Goal: Transaction & Acquisition: Download file/media

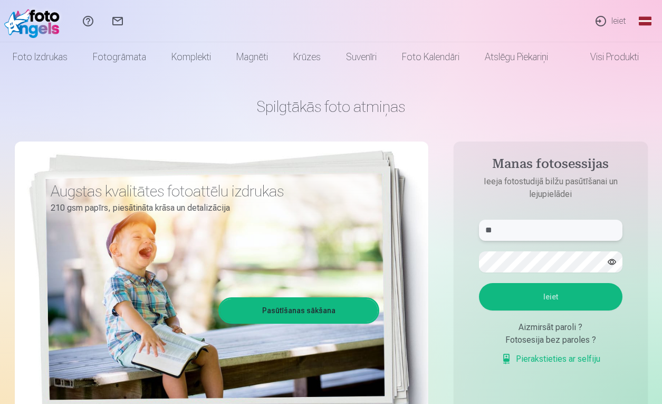
type input "*"
type input "**********"
click at [550, 296] on button "Ieiet" at bounding box center [550, 296] width 143 height 27
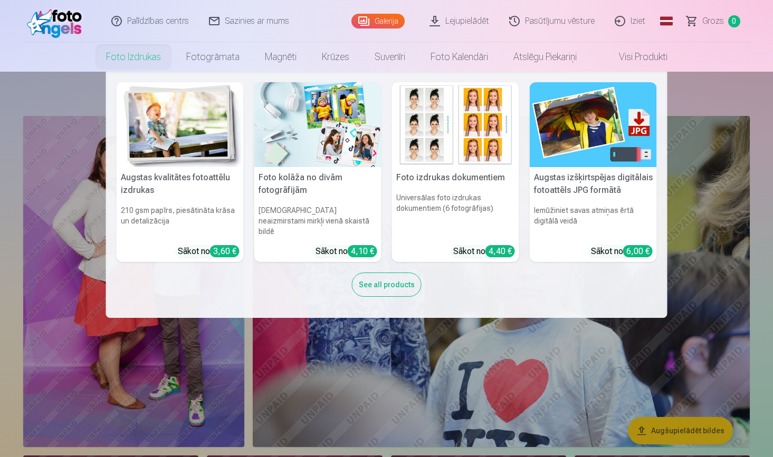
click at [152, 60] on link "Foto izdrukas" at bounding box center [133, 57] width 80 height 30
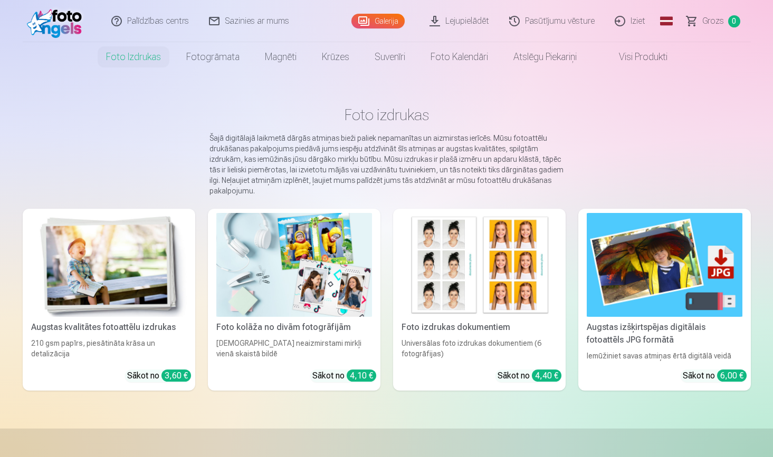
click at [107, 232] on img at bounding box center [109, 265] width 156 height 104
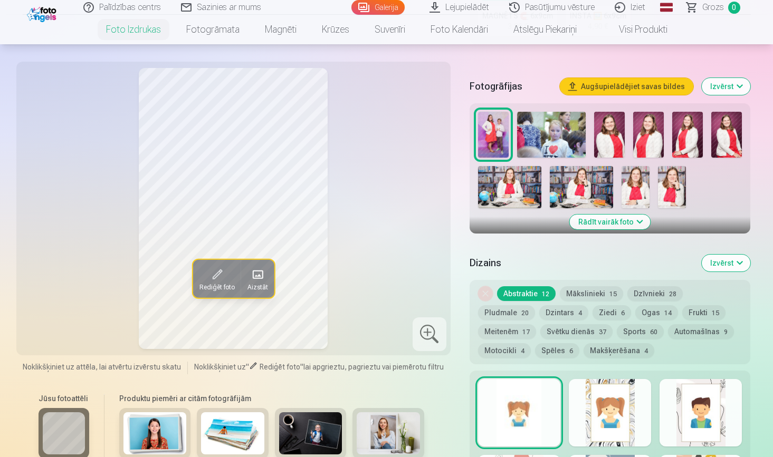
scroll to position [329, 0]
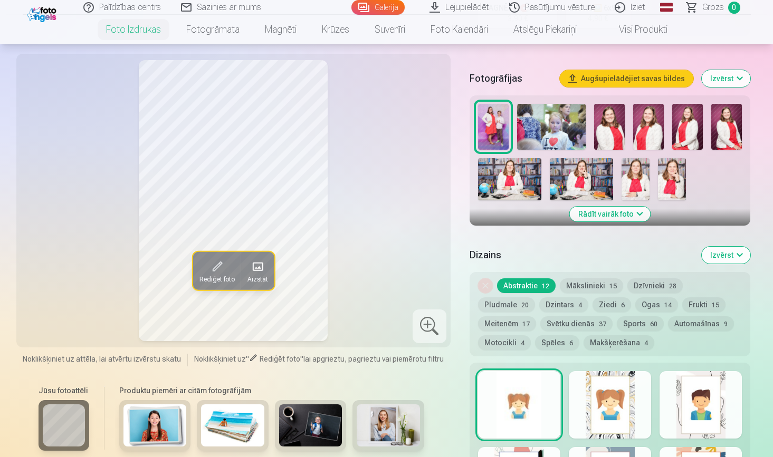
click at [594, 218] on button "Rādīt vairāk foto" at bounding box center [610, 214] width 81 height 15
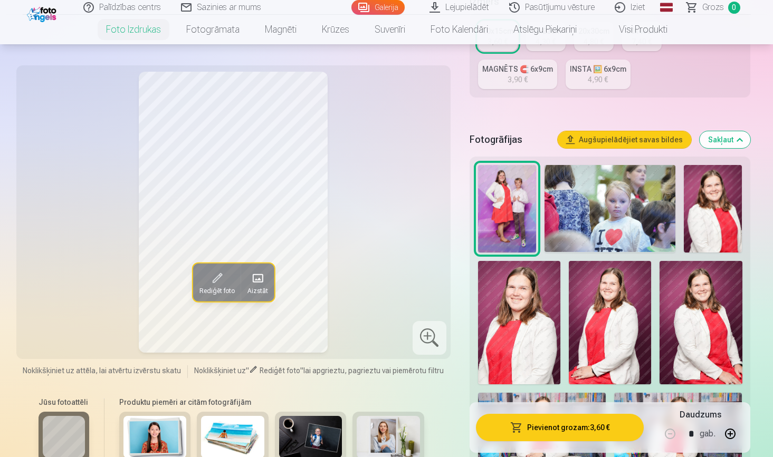
scroll to position [474, 0]
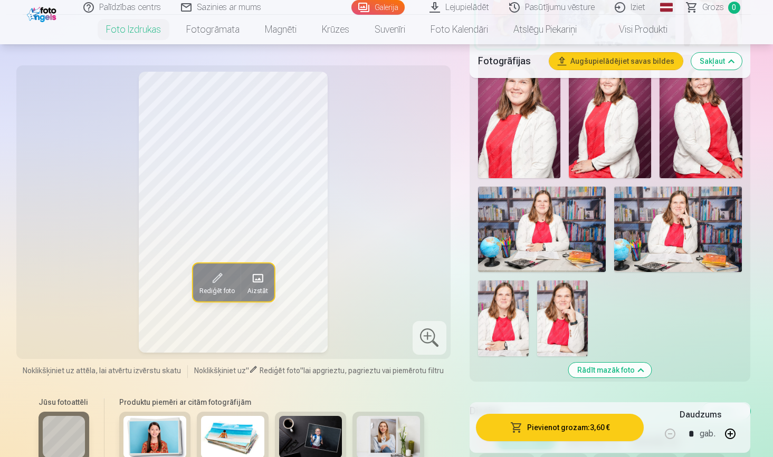
click at [571, 322] on img at bounding box center [562, 319] width 51 height 76
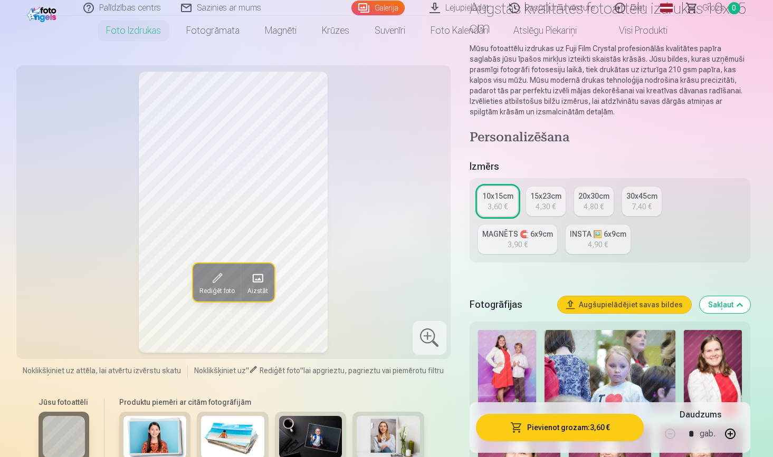
scroll to position [0, 0]
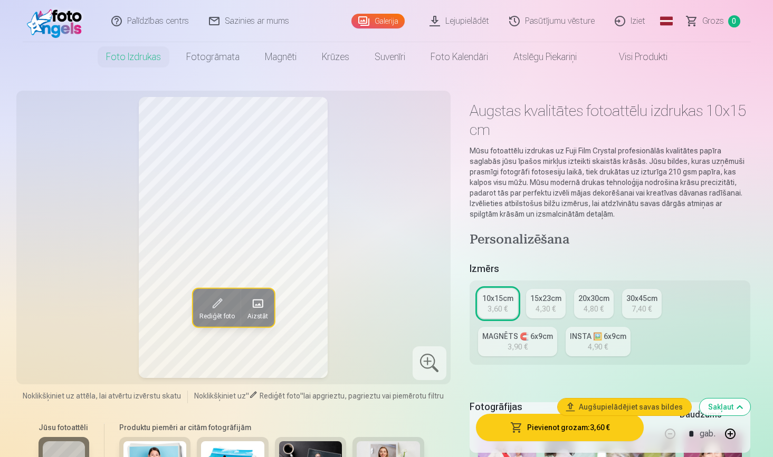
click at [375, 25] on link "Galerija" at bounding box center [377, 21] width 53 height 15
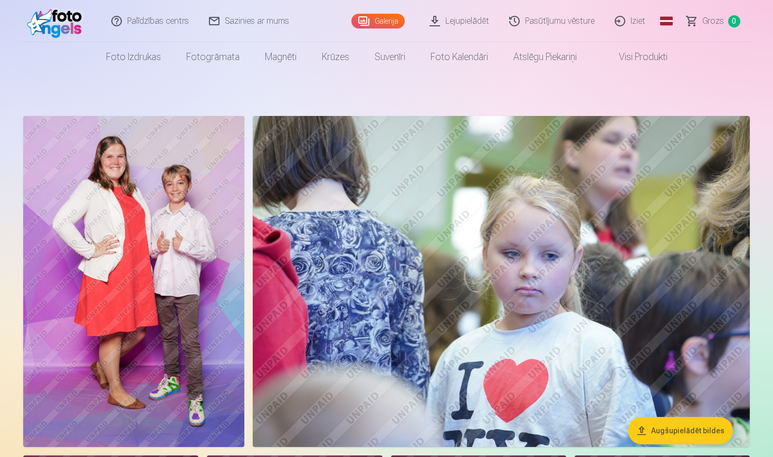
click at [479, 24] on link "Lejupielādēt" at bounding box center [460, 21] width 80 height 42
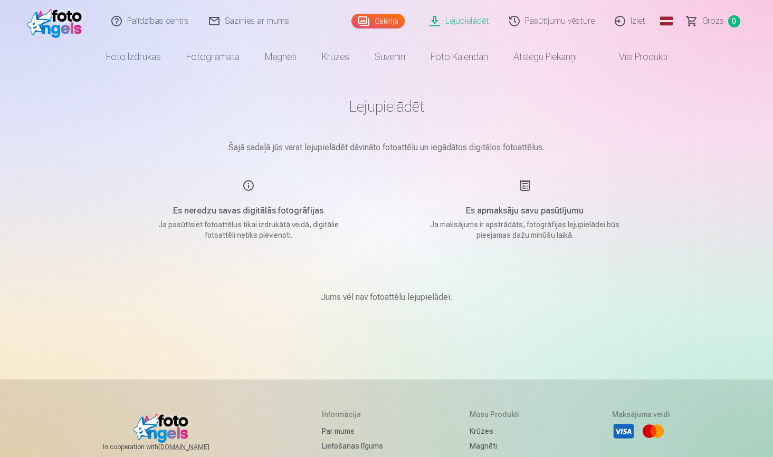
click at [637, 23] on link "Iziet" at bounding box center [630, 21] width 51 height 42
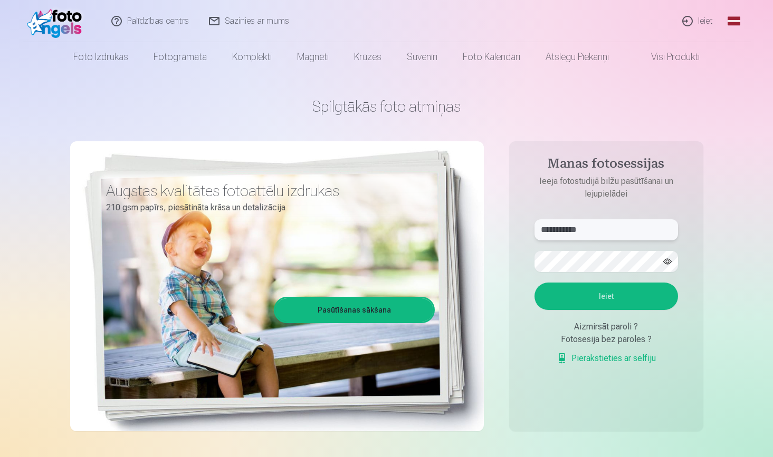
type input "**********"
click at [606, 296] on button "Ieiet" at bounding box center [605, 296] width 143 height 27
